Goal: Task Accomplishment & Management: Complete application form

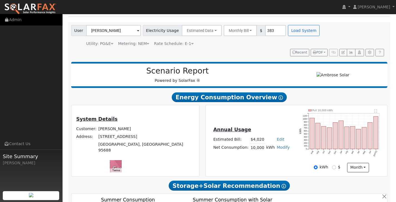
scroll to position [31, 0]
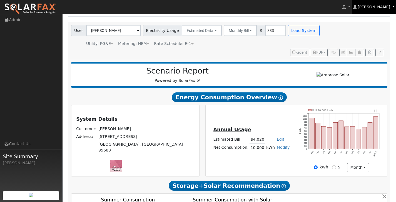
click at [389, 5] on span "[PERSON_NAME]" at bounding box center [374, 7] width 33 height 4
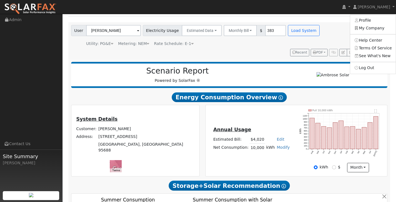
click at [31, 9] on img at bounding box center [30, 9] width 52 height 12
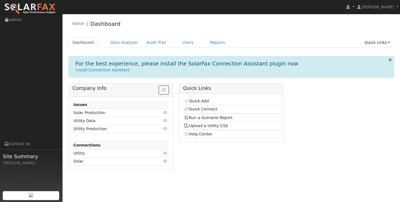
click at [165, 120] on icon at bounding box center [165, 121] width 5 height 4
click at [164, 153] on link "1207" at bounding box center [163, 153] width 10 height 4
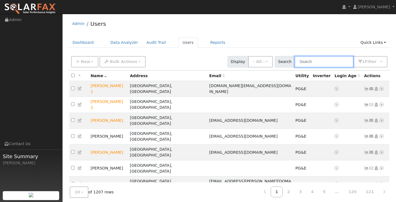
click at [332, 61] on input "text" at bounding box center [324, 61] width 59 height 11
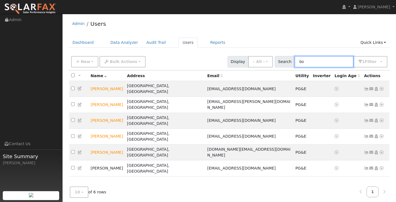
type input "b"
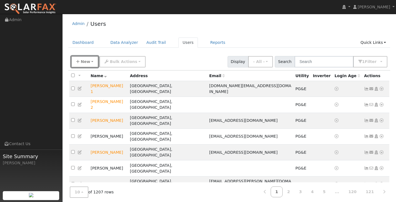
click at [86, 63] on span "New" at bounding box center [85, 61] width 9 height 4
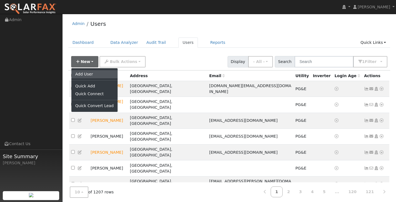
click at [86, 74] on link "Add User" at bounding box center [94, 74] width 46 height 8
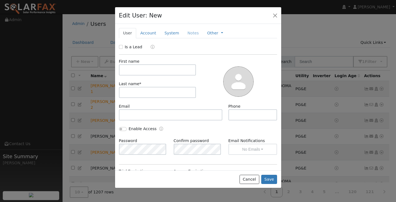
click at [123, 48] on div "Is a Lead" at bounding box center [131, 47] width 25 height 6
click at [120, 47] on input "Is a Lead" at bounding box center [121, 47] width 4 height 4
click at [120, 47] on input "Is a Lead:" at bounding box center [121, 47] width 4 height 4
checkbox input "false"
click at [273, 13] on button "button" at bounding box center [275, 15] width 8 height 8
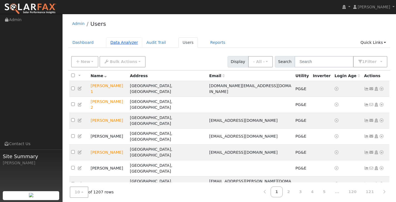
click at [121, 44] on link "Data Analyzer" at bounding box center [124, 43] width 36 height 10
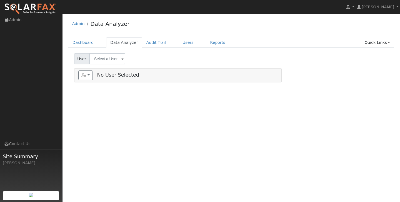
click at [121, 60] on span at bounding box center [122, 59] width 2 height 6
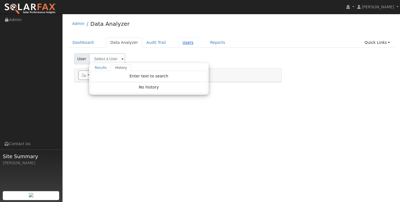
click at [181, 41] on link "Users" at bounding box center [187, 43] width 19 height 10
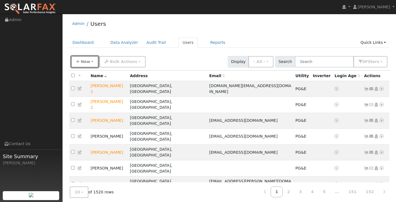
click at [90, 61] on button "New" at bounding box center [85, 61] width 28 height 11
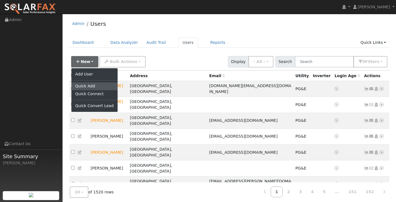
click at [90, 84] on link "Quick Add" at bounding box center [94, 87] width 46 height 8
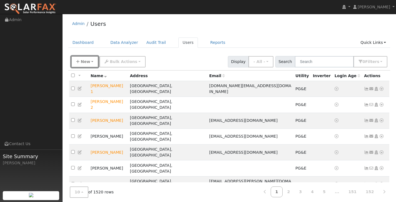
click at [77, 62] on icon "button" at bounding box center [77, 62] width 3 height 4
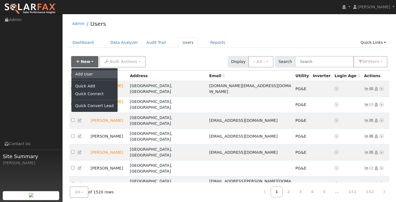
click at [86, 73] on link "Add User" at bounding box center [94, 74] width 46 height 8
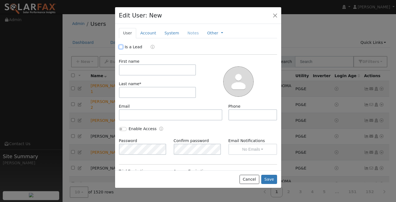
click at [120, 48] on input "Is a Lead" at bounding box center [121, 47] width 4 height 4
checkbox input "true"
click at [158, 46] on link "Qualified" at bounding box center [155, 47] width 21 height 4
click at [168, 32] on link "System" at bounding box center [171, 33] width 23 height 10
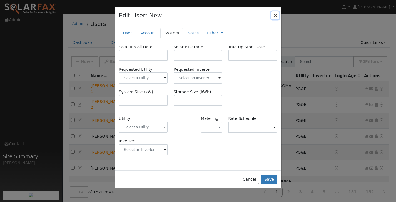
click at [275, 15] on button "button" at bounding box center [275, 15] width 8 height 8
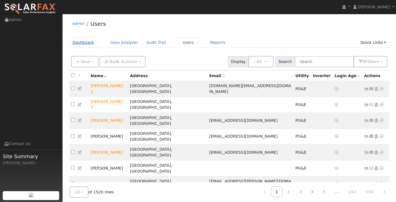
click at [72, 42] on link "Dashboard" at bounding box center [83, 43] width 30 height 10
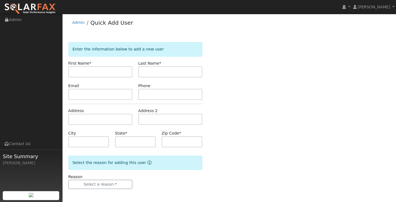
scroll to position [2, 0]
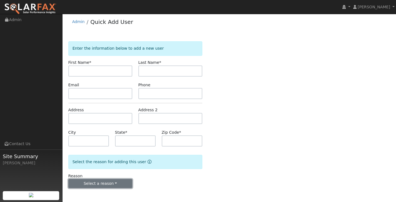
click at [115, 181] on button "Select a reason" at bounding box center [100, 183] width 64 height 9
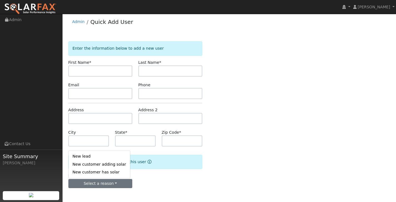
click at [156, 171] on form "Enter the information below to add a new user First Name * Last Name * Email Ph…" at bounding box center [135, 120] width 134 height 158
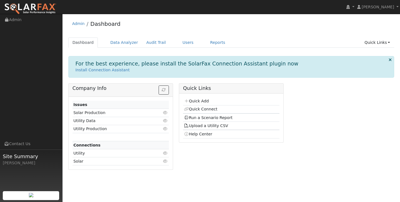
click at [167, 113] on icon at bounding box center [165, 113] width 5 height 4
click at [216, 45] on link "Reports" at bounding box center [217, 43] width 23 height 10
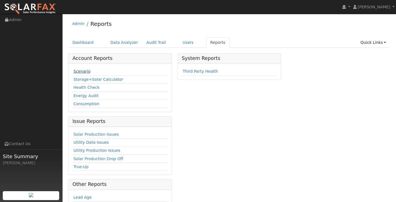
click at [82, 71] on link "Scenario" at bounding box center [81, 71] width 17 height 4
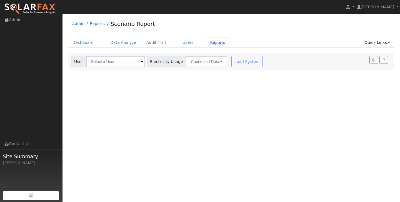
click at [212, 43] on link "Reports" at bounding box center [217, 43] width 23 height 10
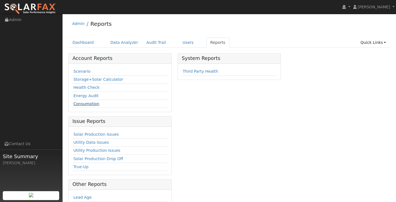
click at [86, 104] on link "Consumption" at bounding box center [86, 104] width 26 height 4
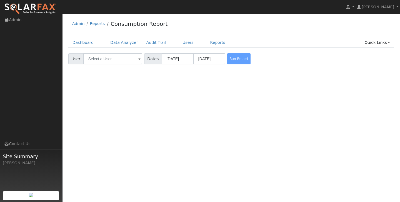
click at [138, 59] on span at bounding box center [139, 59] width 2 height 6
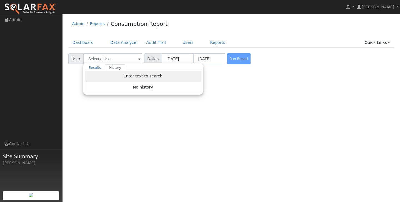
click at [136, 78] on span "Enter text to search" at bounding box center [143, 76] width 39 height 4
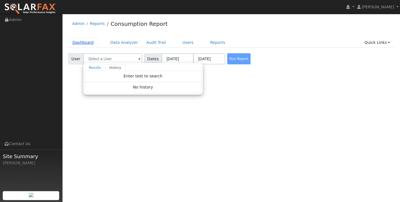
click at [75, 41] on link "Dashboard" at bounding box center [83, 43] width 30 height 10
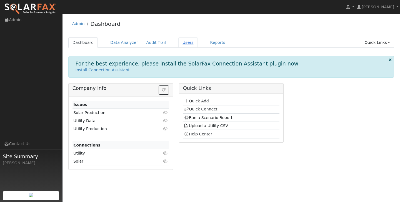
click at [183, 43] on link "Users" at bounding box center [187, 43] width 19 height 10
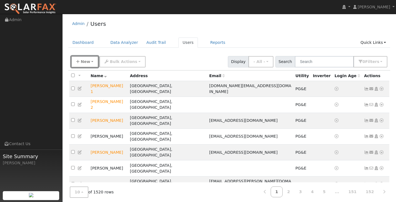
click at [86, 63] on span "New" at bounding box center [85, 61] width 9 height 4
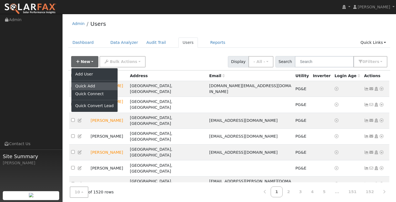
click at [92, 86] on link "Quick Add" at bounding box center [94, 87] width 46 height 8
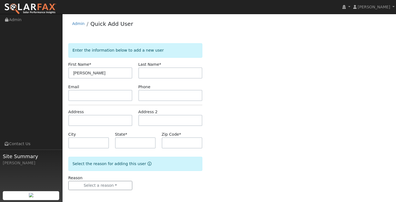
type input "[PERSON_NAME]"
type input "[DEMOGRAPHIC_DATA]"
click at [99, 117] on input "text" at bounding box center [100, 120] width 64 height 11
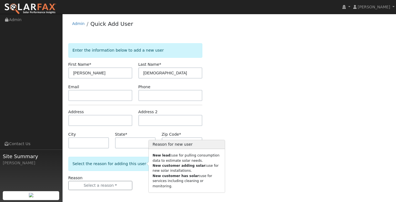
click at [148, 164] on icon "Reason for new user" at bounding box center [150, 164] width 4 height 4
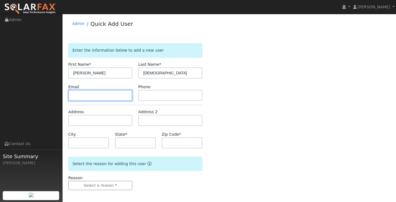
click at [91, 97] on input "text" at bounding box center [100, 95] width 64 height 11
paste input "[EMAIL_ADDRESS][DOMAIN_NAME]"
type input "[EMAIL_ADDRESS][DOMAIN_NAME]"
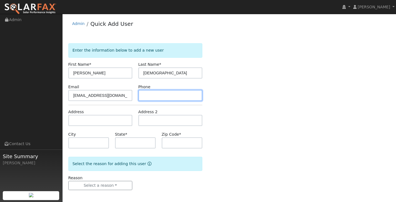
click at [151, 94] on input "text" at bounding box center [170, 95] width 64 height 11
paste input "[PHONE_NUMBER]"
click at [162, 95] on input "[PHONE_NUMBER]" at bounding box center [170, 95] width 64 height 11
type input "4085020293"
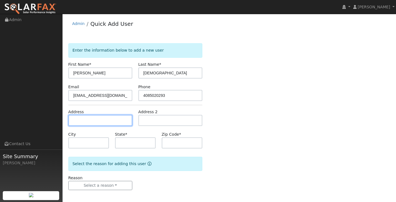
click at [103, 118] on input "text" at bounding box center [100, 120] width 64 height 11
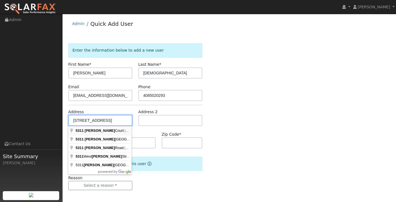
type input "[STREET_ADDRESS]"
type input "Rocklin"
type input "CA"
type input "95765"
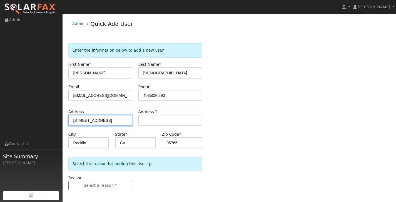
scroll to position [2, 0]
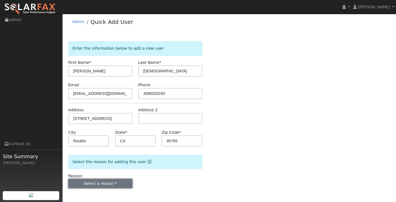
click at [114, 183] on button "Select a reason" at bounding box center [100, 183] width 64 height 9
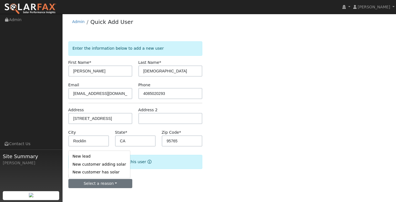
click at [169, 160] on div "Select the reason for adding this user" at bounding box center [135, 162] width 134 height 14
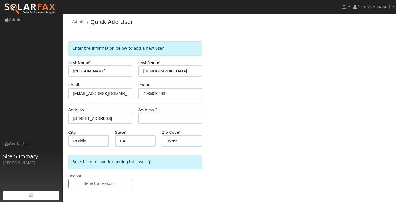
click at [148, 160] on icon "Reason for new user" at bounding box center [150, 162] width 4 height 4
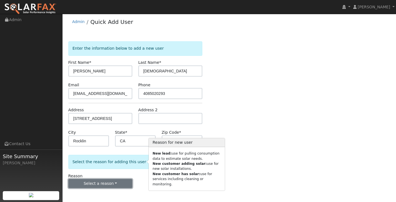
click at [116, 185] on button "Select a reason" at bounding box center [100, 183] width 64 height 9
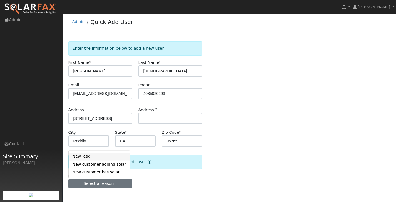
click at [94, 154] on link "New lead" at bounding box center [99, 157] width 61 height 8
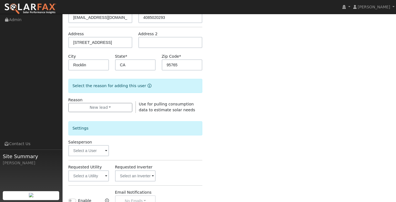
scroll to position [84, 0]
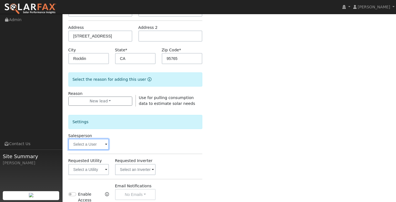
click at [102, 144] on input "text" at bounding box center [88, 144] width 41 height 11
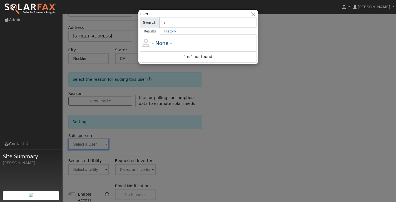
type input "m"
type input "[PERSON_NAME]"
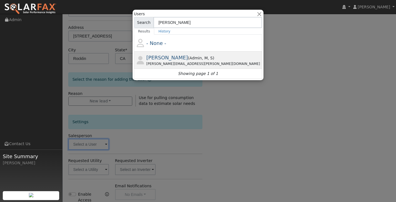
click at [168, 55] on span "[PERSON_NAME]" at bounding box center [167, 58] width 42 height 6
type input "[PERSON_NAME]"
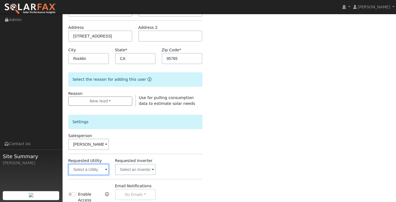
click at [98, 169] on input "text" at bounding box center [88, 169] width 41 height 11
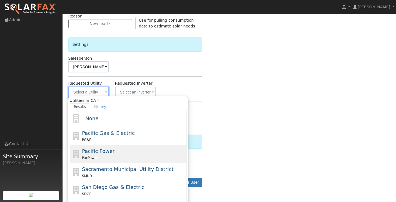
scroll to position [163, 0]
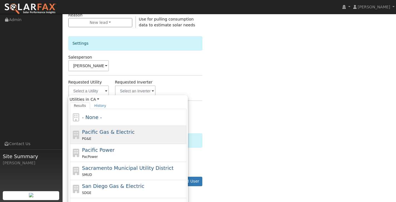
click at [110, 134] on span "Pacific Gas & Electric" at bounding box center [108, 132] width 53 height 6
type input "Pacific Gas & Electric"
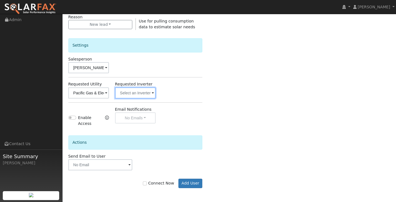
click at [109, 94] on input "text" at bounding box center [88, 93] width 41 height 11
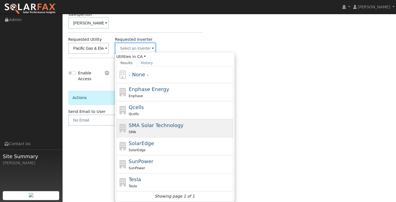
scroll to position [207, 0]
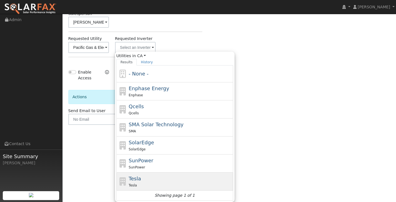
click at [135, 179] on span "Tesla" at bounding box center [135, 179] width 12 height 6
type input "Tesla"
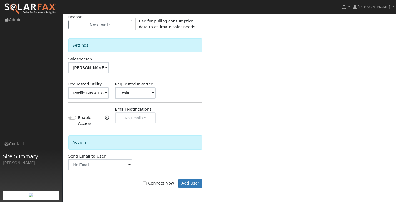
scroll to position [161, 0]
click at [106, 118] on icon "Enable Access" at bounding box center [107, 118] width 4 height 4
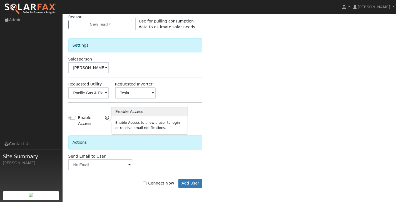
click at [243, 76] on div "Enter the information below to add a new user First Name * [PERSON_NAME] Name *…" at bounding box center [229, 40] width 322 height 317
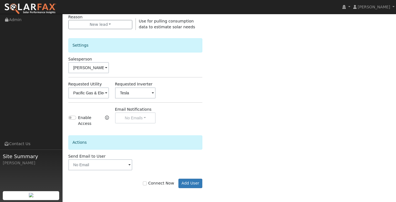
click at [143, 117] on div "Email Notifications No Emails No Emails Weekly Emails Monthly Emails" at bounding box center [135, 117] width 47 height 21
click at [127, 165] on input "text" at bounding box center [100, 165] width 64 height 11
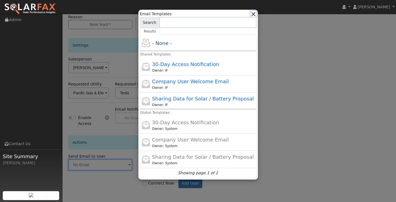
click at [256, 16] on button "button" at bounding box center [253, 14] width 6 height 6
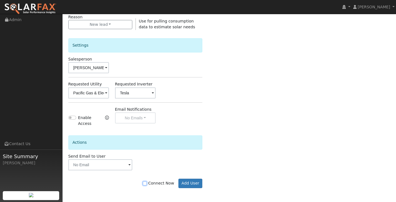
click at [147, 185] on input "Connect Now" at bounding box center [145, 184] width 4 height 4
checkbox input "true"
click at [198, 184] on button "Add User" at bounding box center [190, 183] width 24 height 9
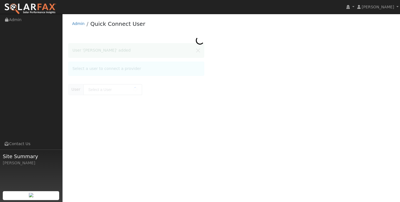
type input "[PERSON_NAME]"
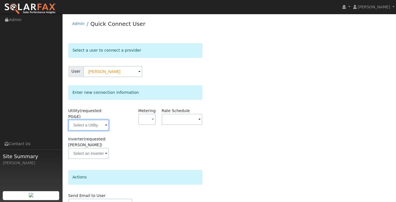
click at [99, 125] on input "text" at bounding box center [88, 125] width 41 height 11
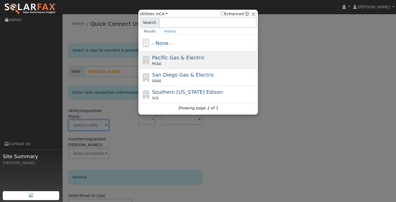
click at [176, 59] on span "Pacific Gas & Electric" at bounding box center [178, 58] width 53 height 6
type input "PG&E"
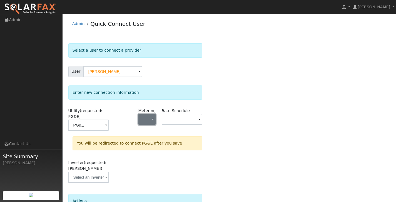
click at [152, 118] on span "button" at bounding box center [153, 120] width 2 height 6
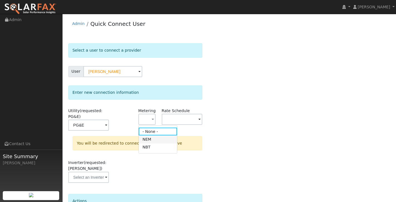
click at [153, 139] on link "NEM" at bounding box center [158, 140] width 39 height 8
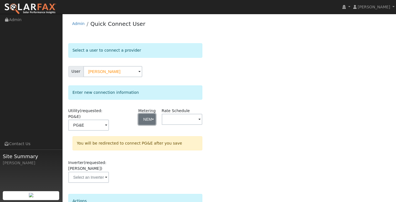
click at [151, 120] on button "NEM" at bounding box center [147, 119] width 18 height 11
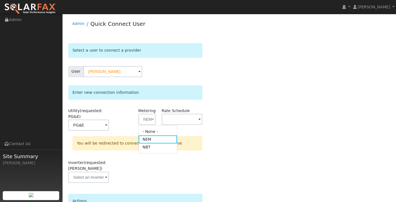
click at [150, 140] on link "NEM" at bounding box center [158, 140] width 39 height 8
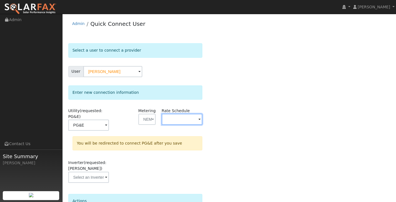
click at [109, 120] on input "text" at bounding box center [88, 125] width 41 height 11
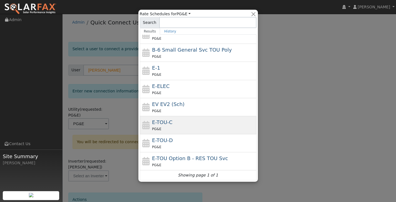
scroll to position [2, 0]
click at [164, 123] on span "E-TOU-C" at bounding box center [162, 123] width 21 height 6
type input "E-TOU-C"
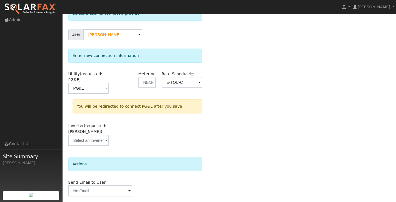
scroll to position [39, 0]
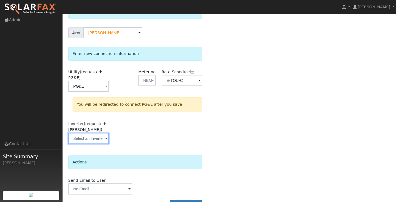
click at [103, 92] on input "text" at bounding box center [88, 86] width 41 height 11
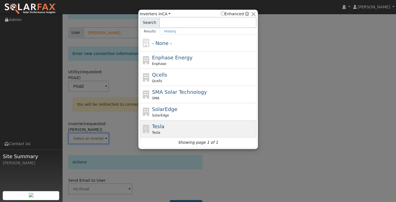
click at [161, 127] on span "Tesla" at bounding box center [158, 127] width 12 height 6
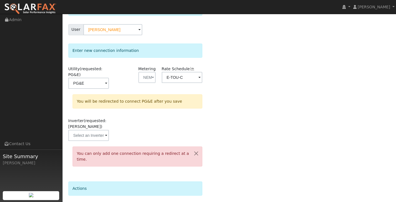
scroll to position [42, 0]
click at [196, 152] on button "button" at bounding box center [196, 154] width 12 height 14
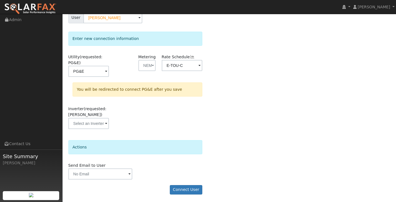
scroll to position [55, 0]
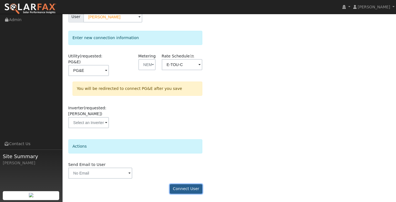
click at [188, 190] on button "Connect User" at bounding box center [186, 189] width 33 height 9
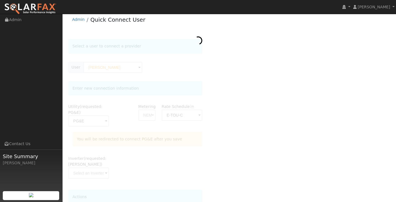
scroll to position [0, 0]
click at [78, 23] on link "Admin" at bounding box center [78, 23] width 13 height 4
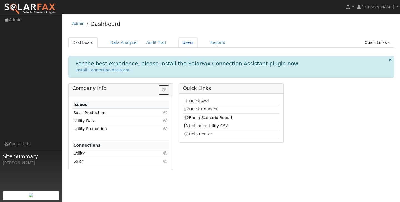
click at [188, 44] on link "Users" at bounding box center [187, 43] width 19 height 10
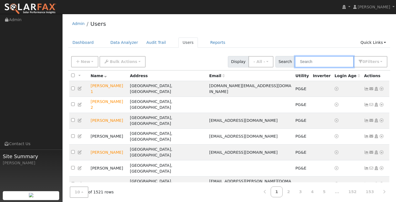
click at [325, 61] on input "text" at bounding box center [324, 61] width 59 height 11
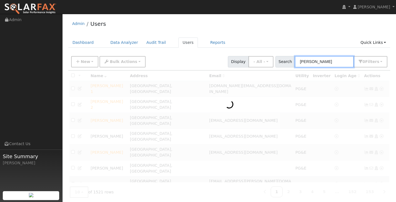
type input "[PERSON_NAME]"
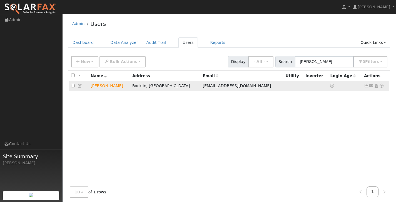
click at [103, 88] on td "[PERSON_NAME]" at bounding box center [110, 86] width 42 height 10
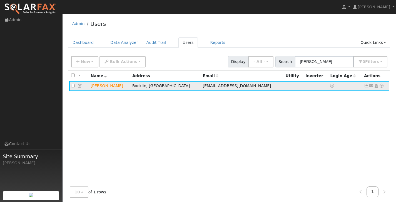
click at [108, 88] on td "Bob Christian" at bounding box center [110, 86] width 42 height 10
click at [387, 87] on td "Send Email... Copy a Link Reset Password Open Access Data Analyzer Reports Scen…" at bounding box center [376, 86] width 28 height 10
click at [206, 45] on link "Reports" at bounding box center [217, 43] width 23 height 10
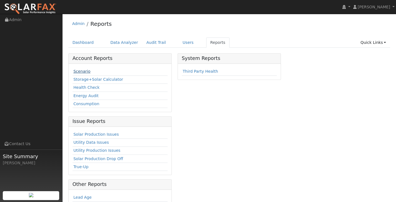
click at [82, 69] on link "Scenario" at bounding box center [81, 71] width 17 height 4
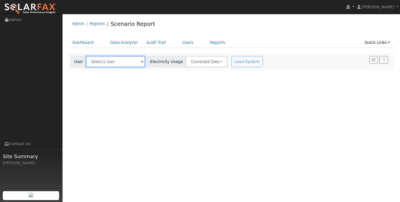
click at [114, 59] on input "text" at bounding box center [115, 61] width 59 height 11
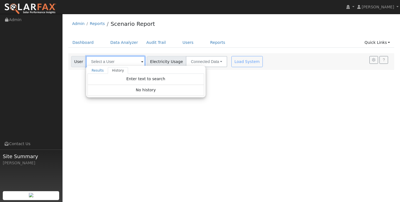
type input "n"
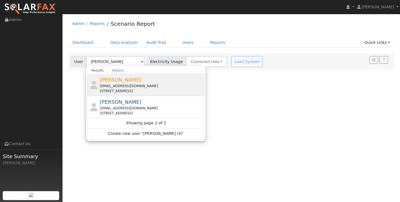
click at [122, 77] on span "[PERSON_NAME]" at bounding box center [121, 80] width 42 height 6
type input "[PERSON_NAME]"
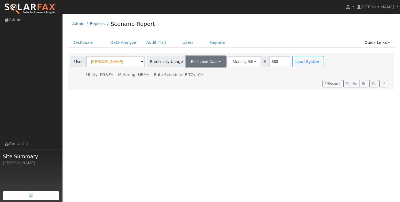
click at [210, 59] on button "Estimated Data" at bounding box center [206, 61] width 40 height 11
click at [209, 59] on button "Estimated Data" at bounding box center [206, 61] width 40 height 11
click at [279, 78] on div "User [PERSON_NAME] Account Default Account Default Account [STREET_ADDRESS] Pri…" at bounding box center [231, 71] width 326 height 37
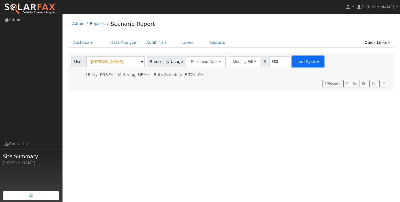
click at [294, 65] on button "Load System" at bounding box center [308, 61] width 32 height 11
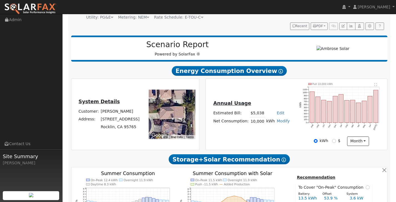
scroll to position [47, 0]
